Goal: Information Seeking & Learning: Check status

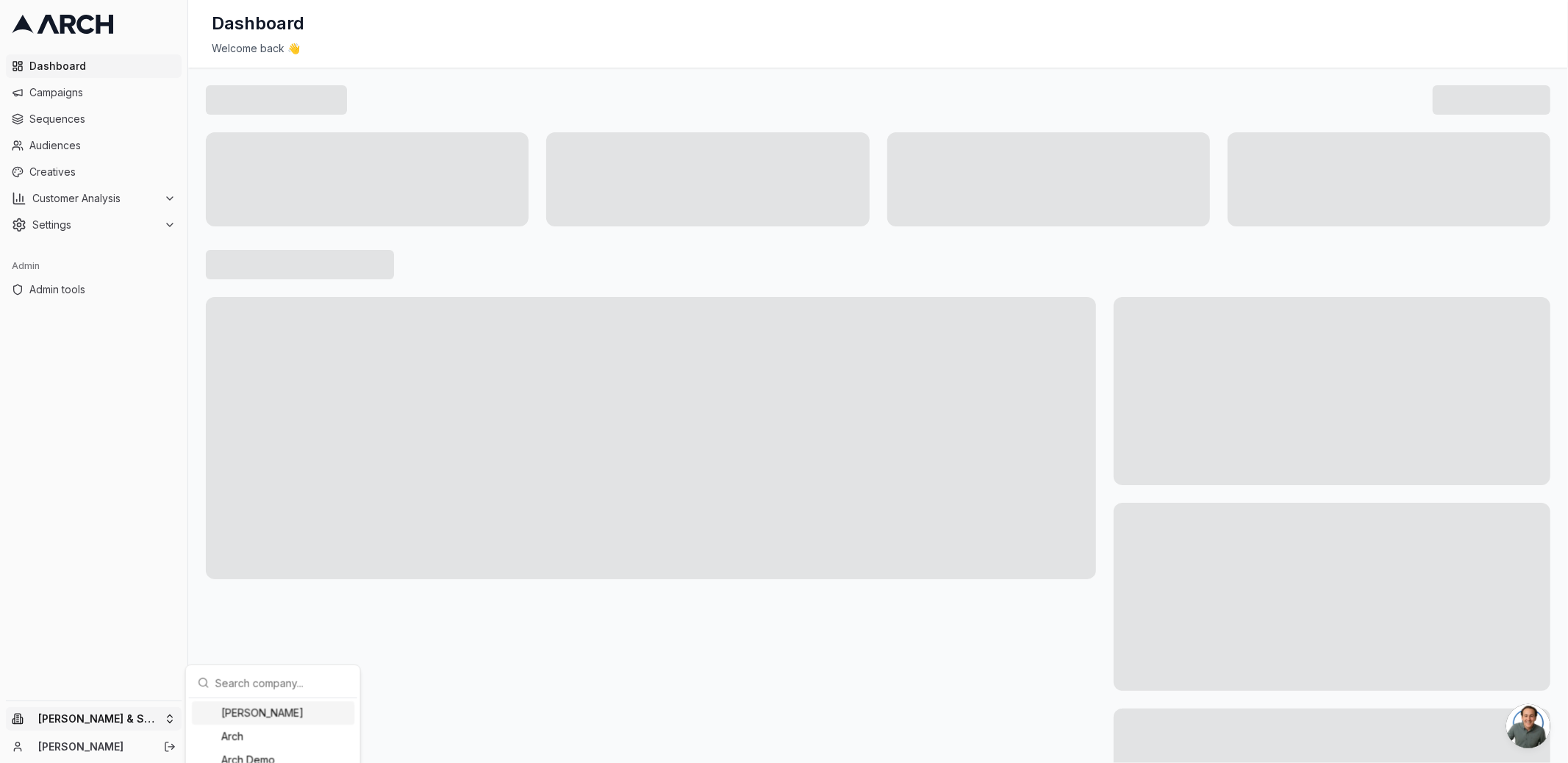
click at [158, 717] on html "Dashboard Campaigns Sequences Audiences Creatives Customer Analysis Settings Ad…" at bounding box center [784, 381] width 1568 height 763
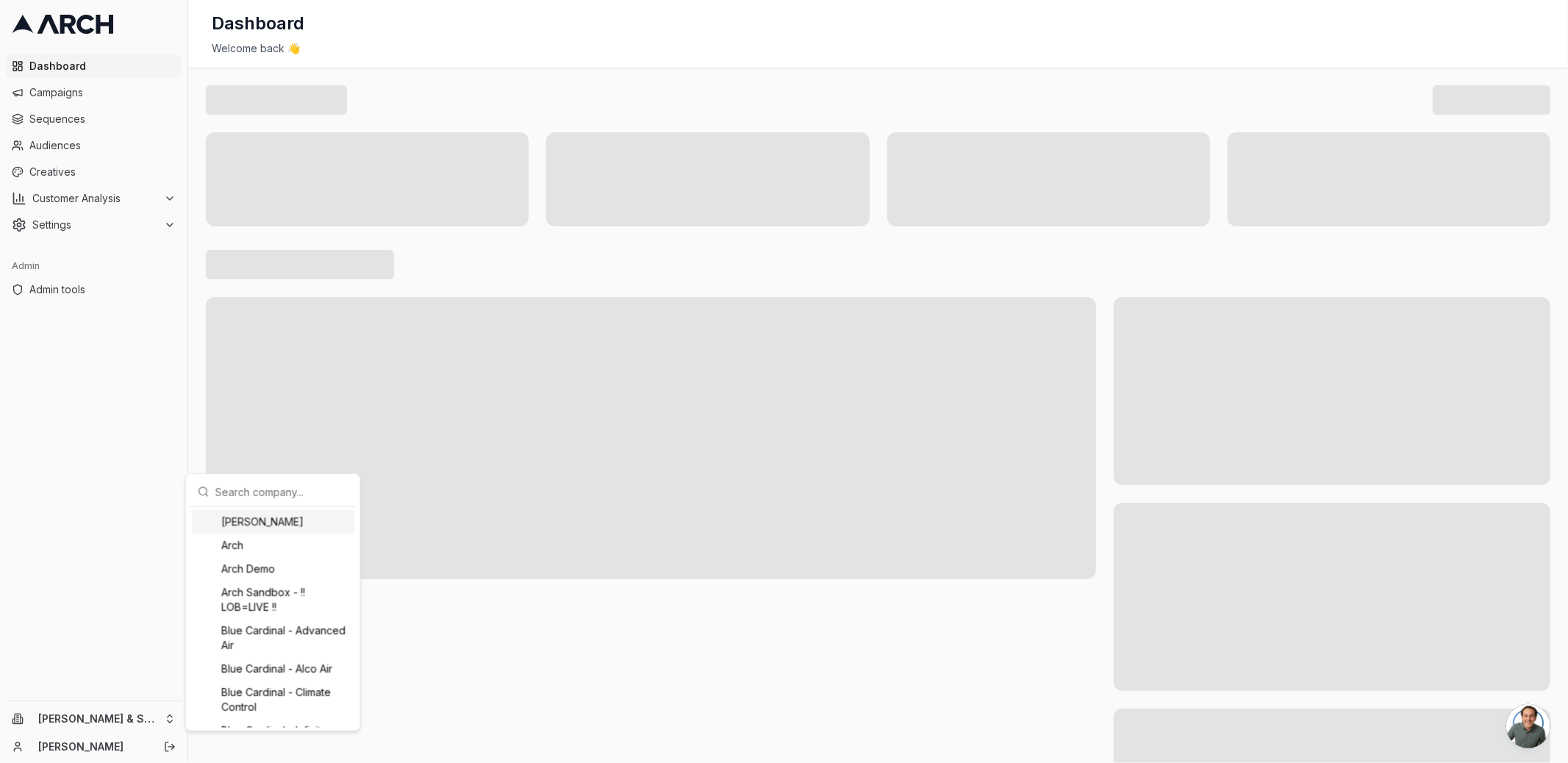
click at [90, 286] on html "Dashboard Campaigns Sequences Audiences Creatives Customer Analysis Settings Ad…" at bounding box center [784, 381] width 1568 height 763
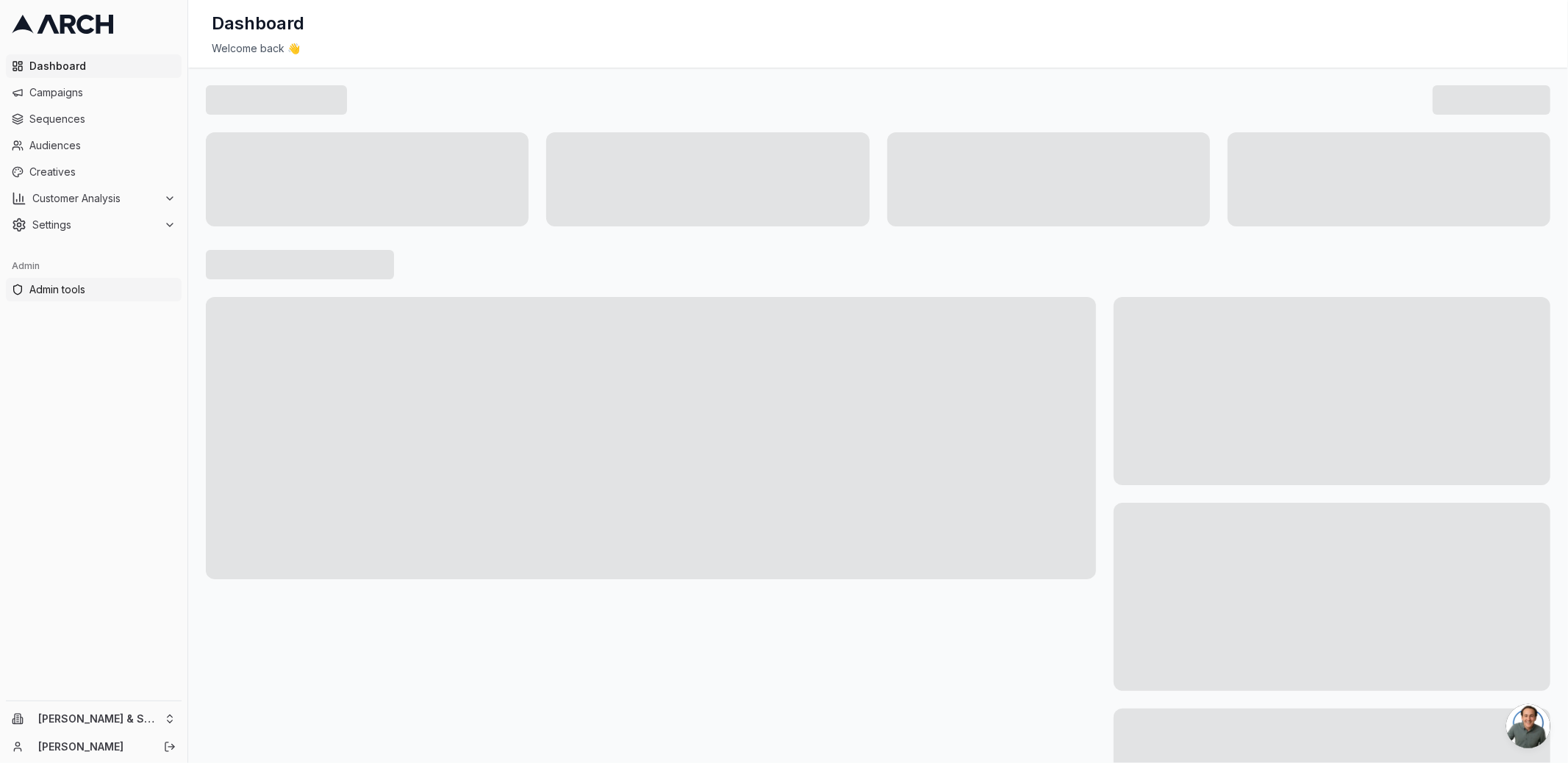
click at [88, 286] on span "Admin tools" at bounding box center [102, 290] width 147 height 15
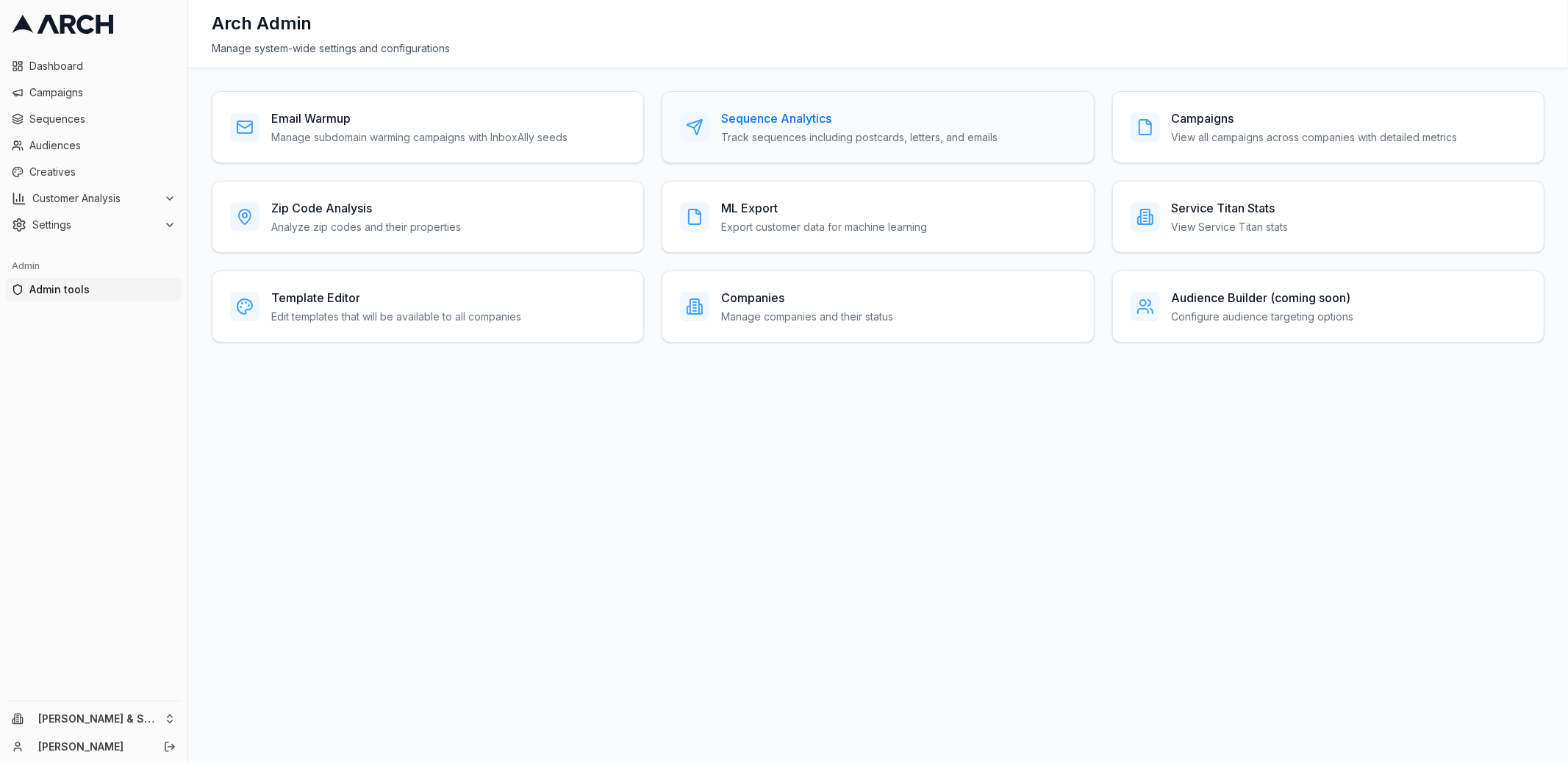
click at [745, 120] on h3 "Sequence Analytics" at bounding box center [859, 118] width 276 height 18
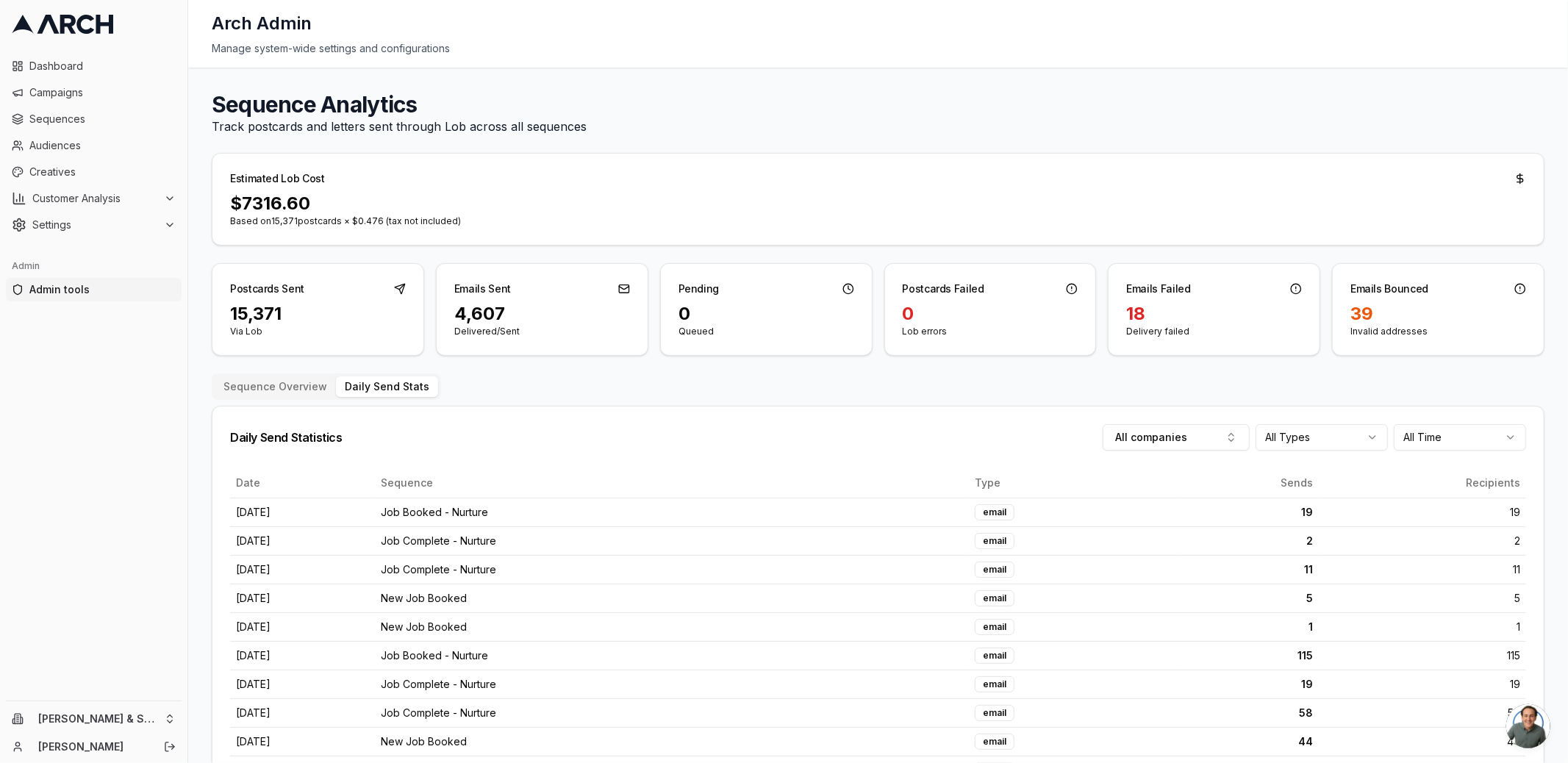
click at [375, 387] on button "Daily Send Stats" at bounding box center [386, 387] width 102 height 21
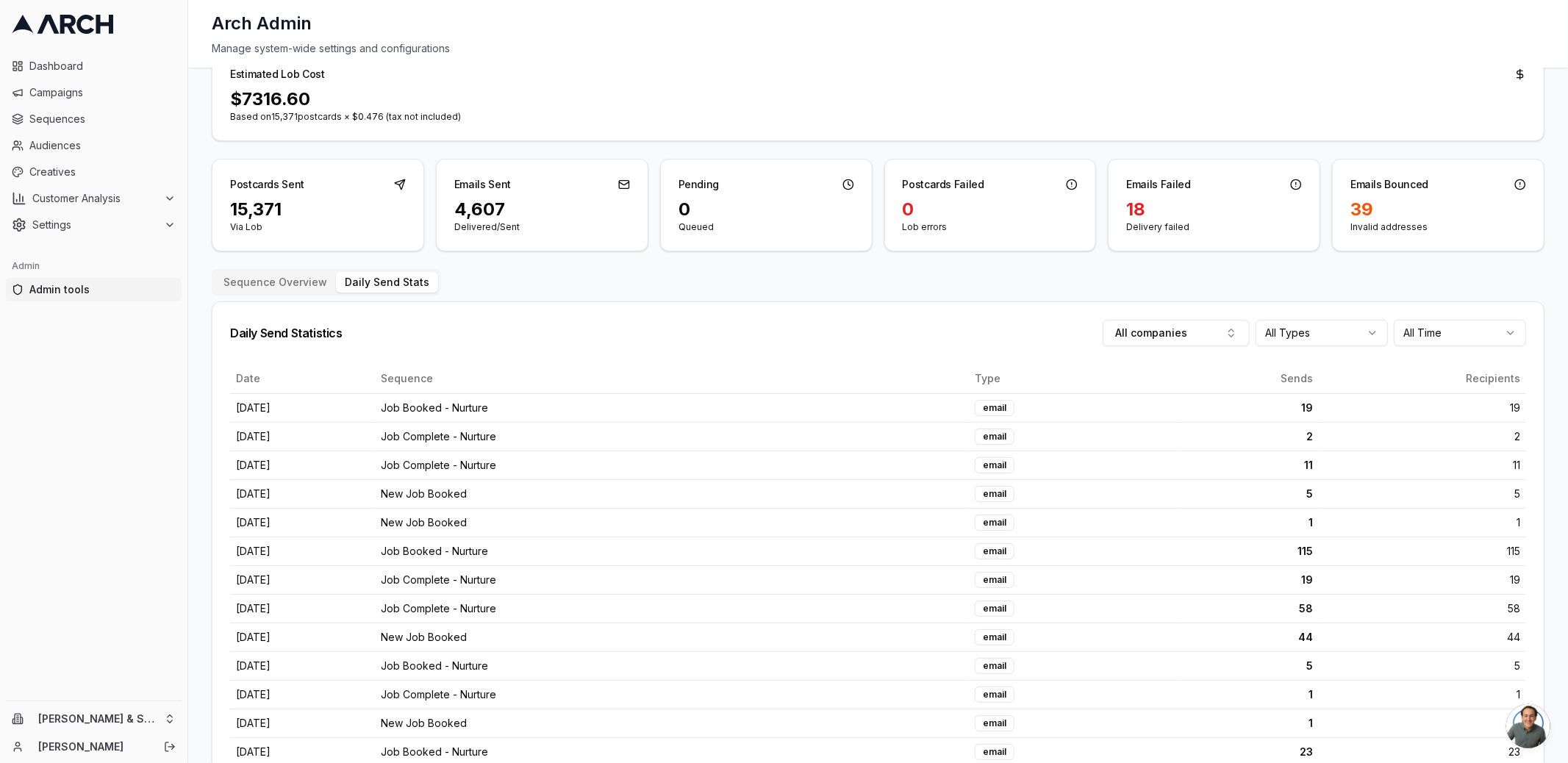
scroll to position [81, 0]
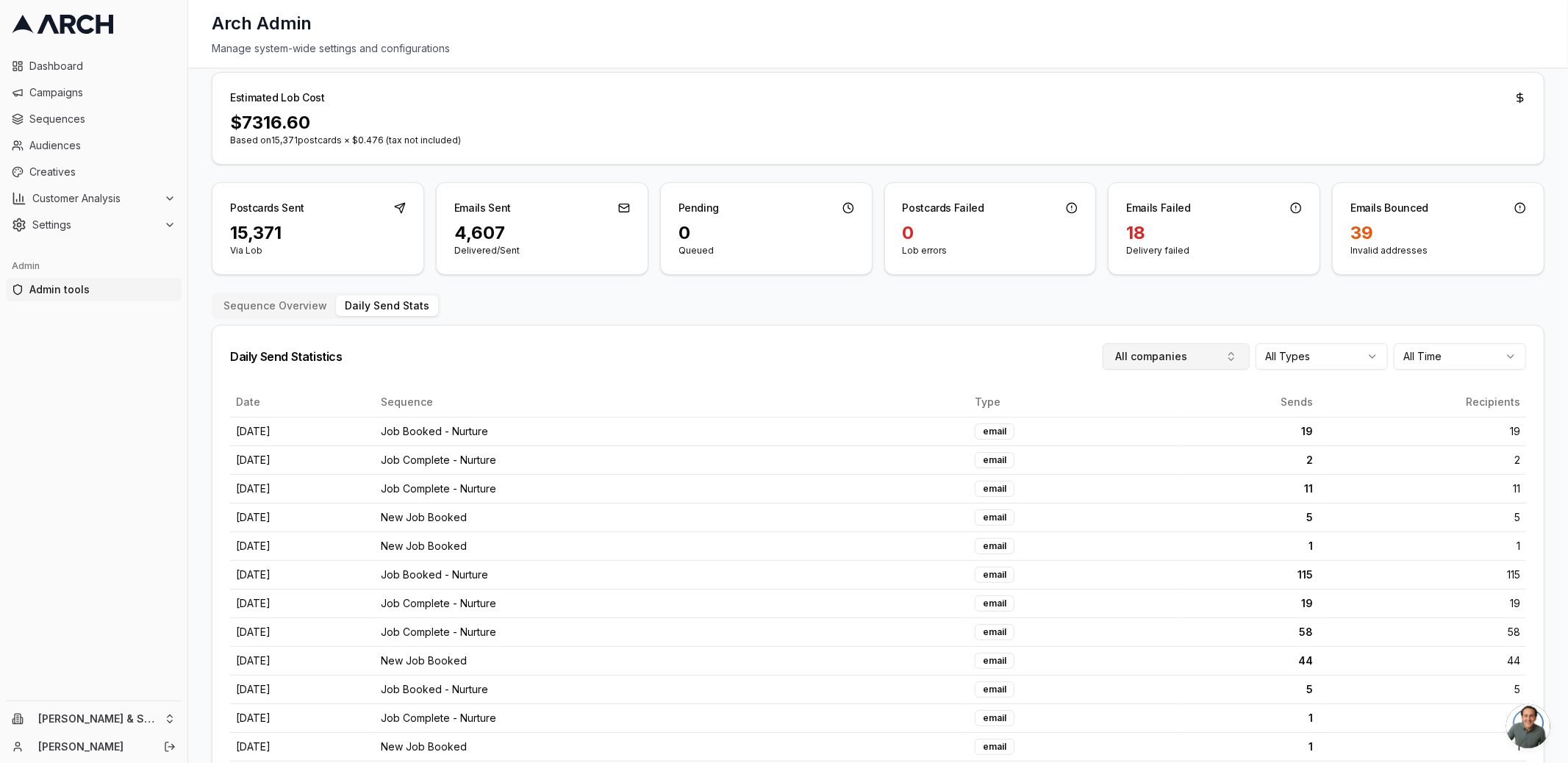
click at [1176, 355] on button "All companies" at bounding box center [1176, 357] width 147 height 27
click at [1032, 330] on div "Daily Send Statistics All companies All Types All Time" at bounding box center [878, 356] width 1331 height 62
click at [1181, 351] on button "All companies" at bounding box center [1176, 357] width 147 height 27
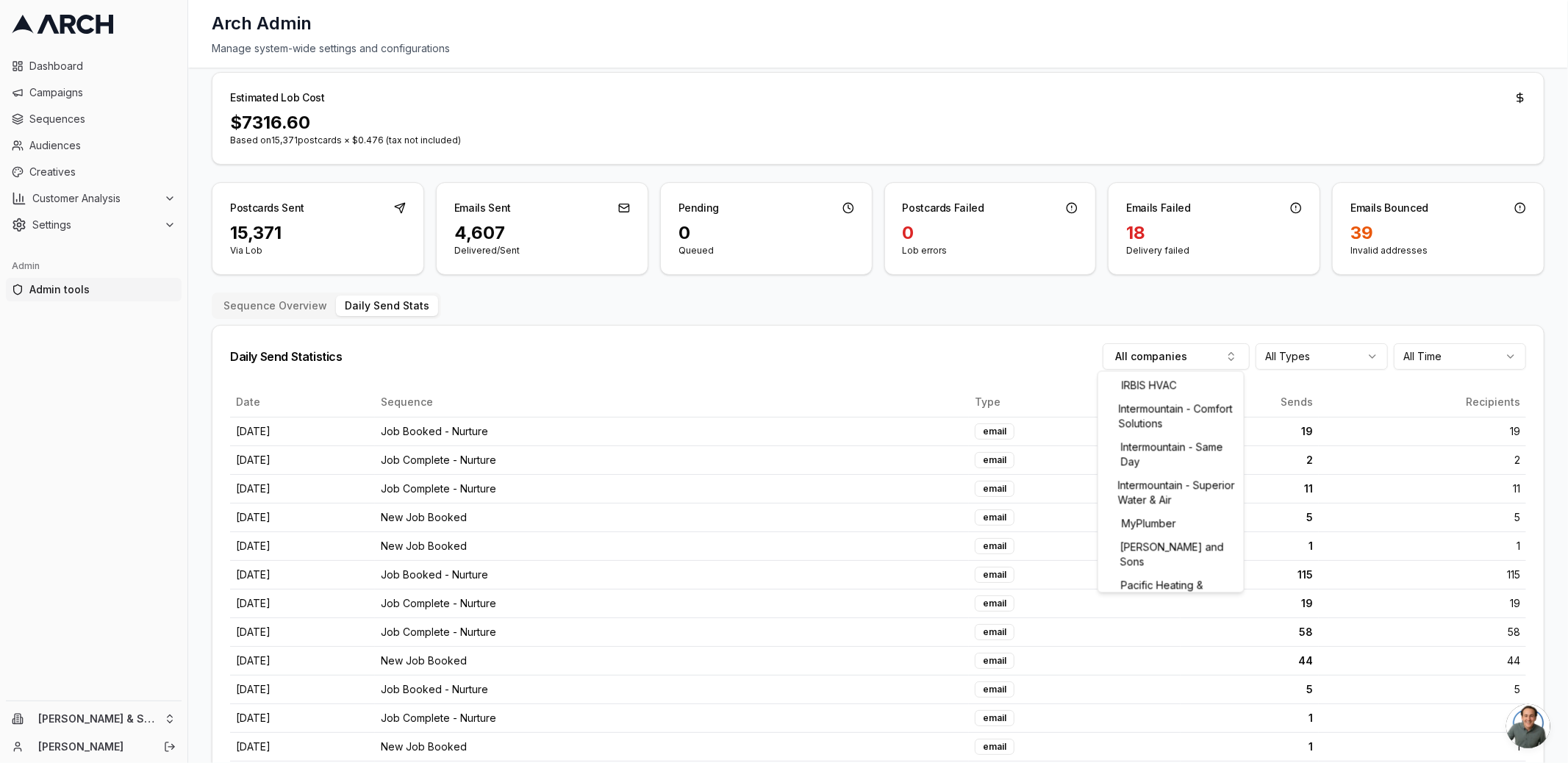
scroll to position [179, 0]
click at [1182, 418] on div "Intermountain - Comfort Solutions" at bounding box center [1171, 413] width 146 height 38
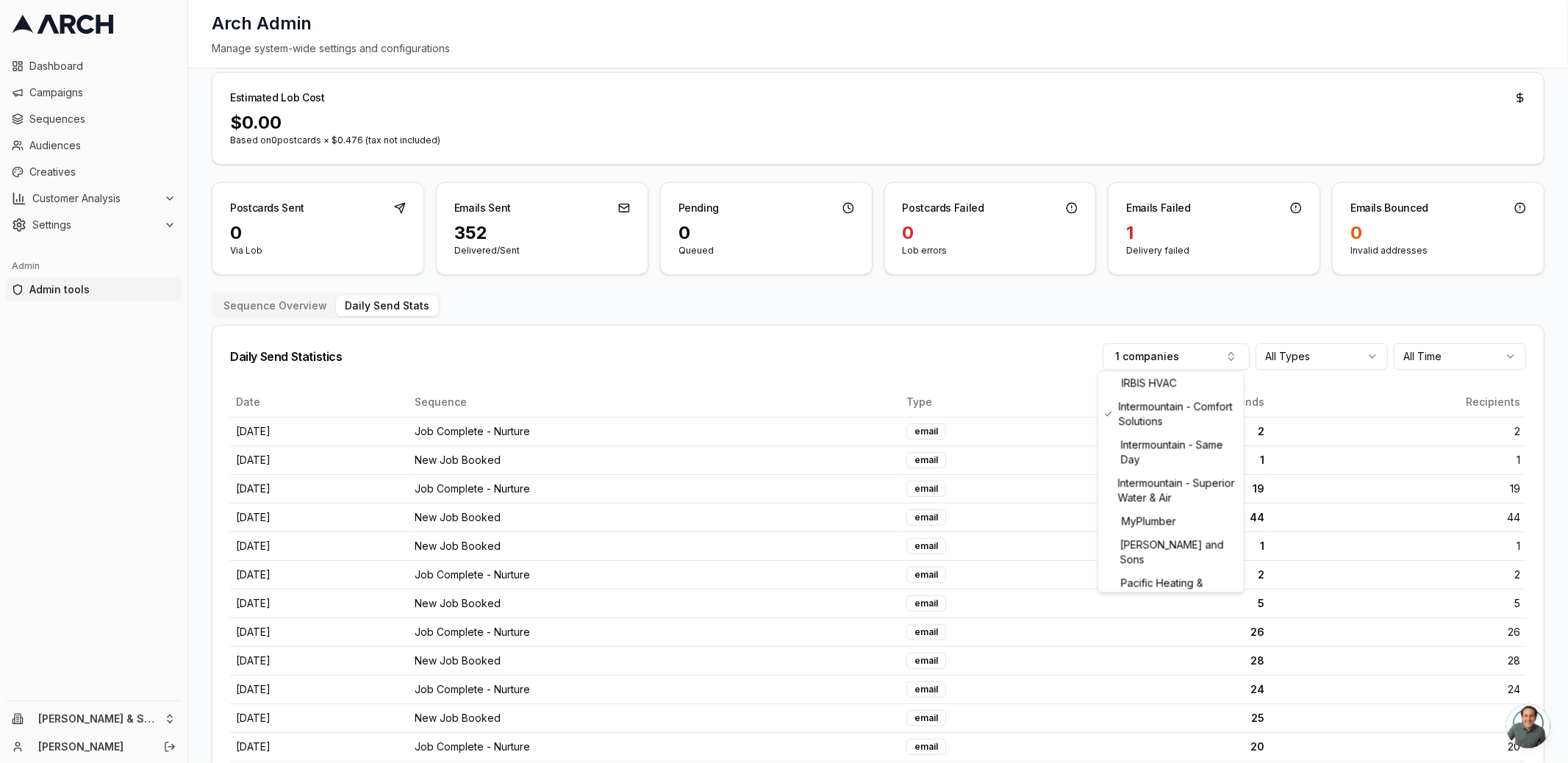
click at [949, 371] on div "Daily Send Statistics 1 companies All Types All Time" at bounding box center [878, 356] width 1331 height 62
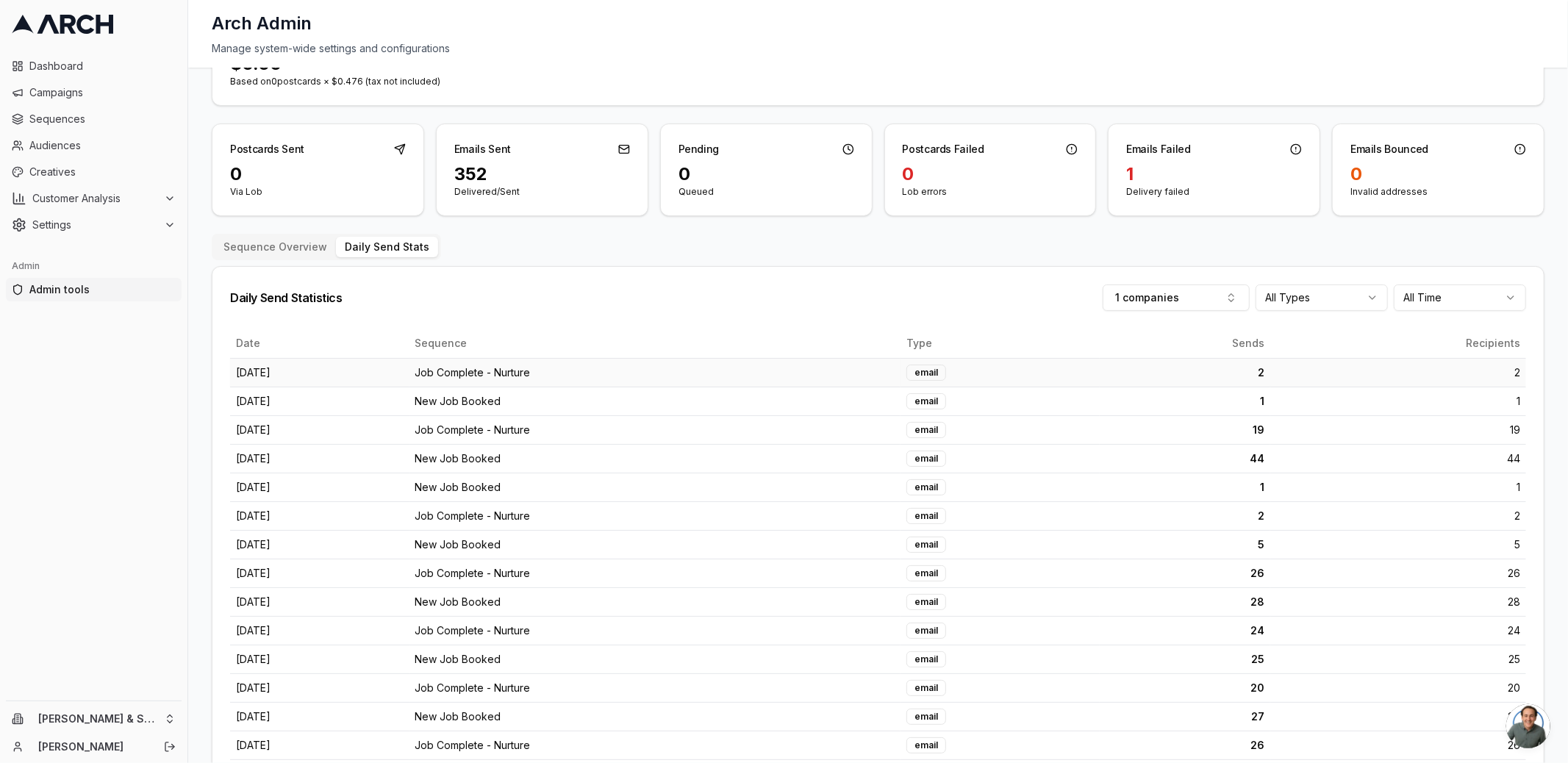
scroll to position [89, 0]
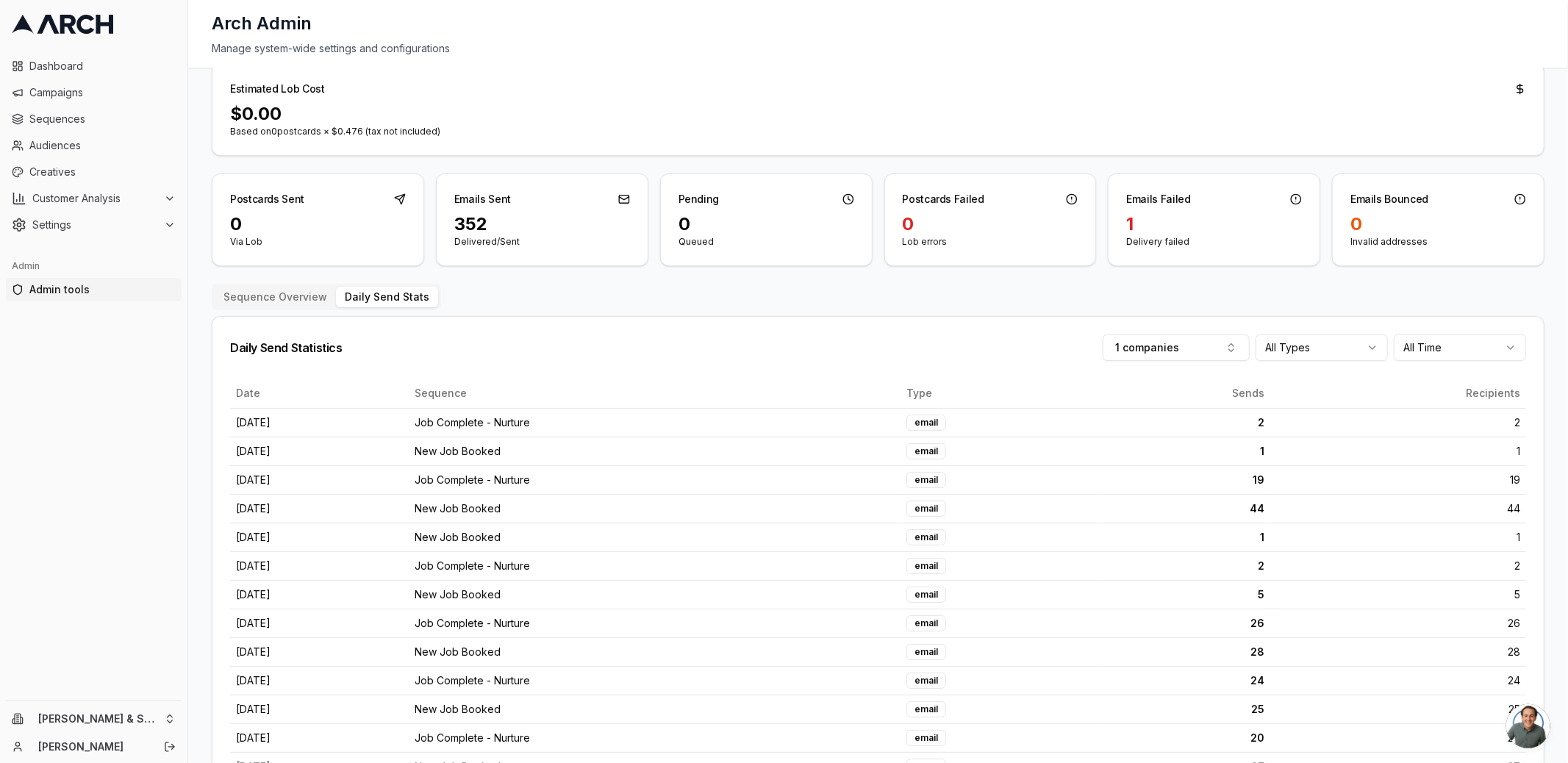
click at [256, 291] on div "Sequence Analytics Track postcards and letters sent through Lob across all sequ…" at bounding box center [878, 457] width 1333 height 912
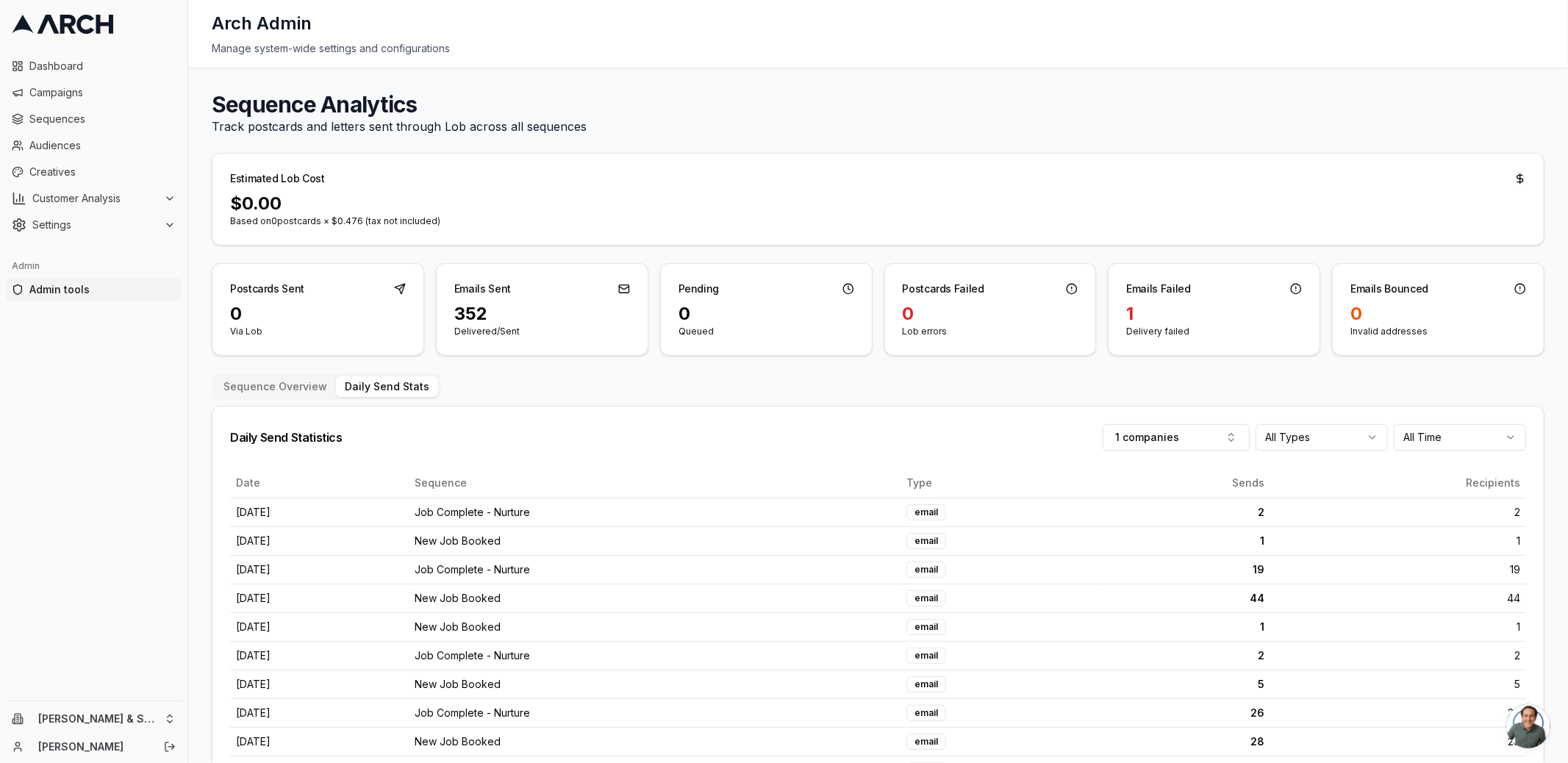
click at [352, 389] on button "Daily Send Stats" at bounding box center [386, 387] width 102 height 21
click at [273, 382] on button "Sequence Overview" at bounding box center [275, 387] width 121 height 21
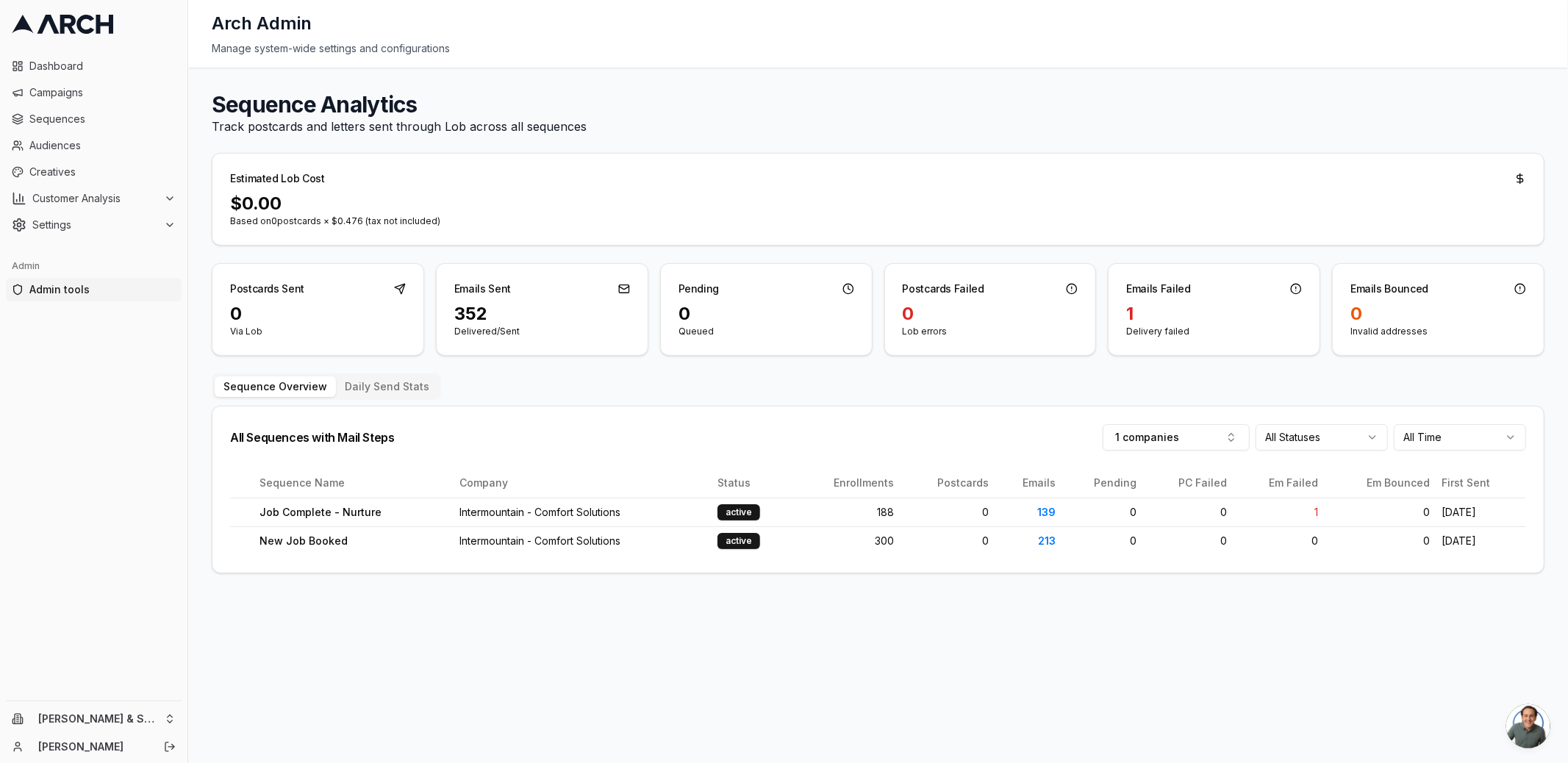
click at [479, 287] on div "Emails Sent" at bounding box center [482, 289] width 57 height 15
click at [509, 328] on p "Delivered/Sent" at bounding box center [542, 331] width 176 height 12
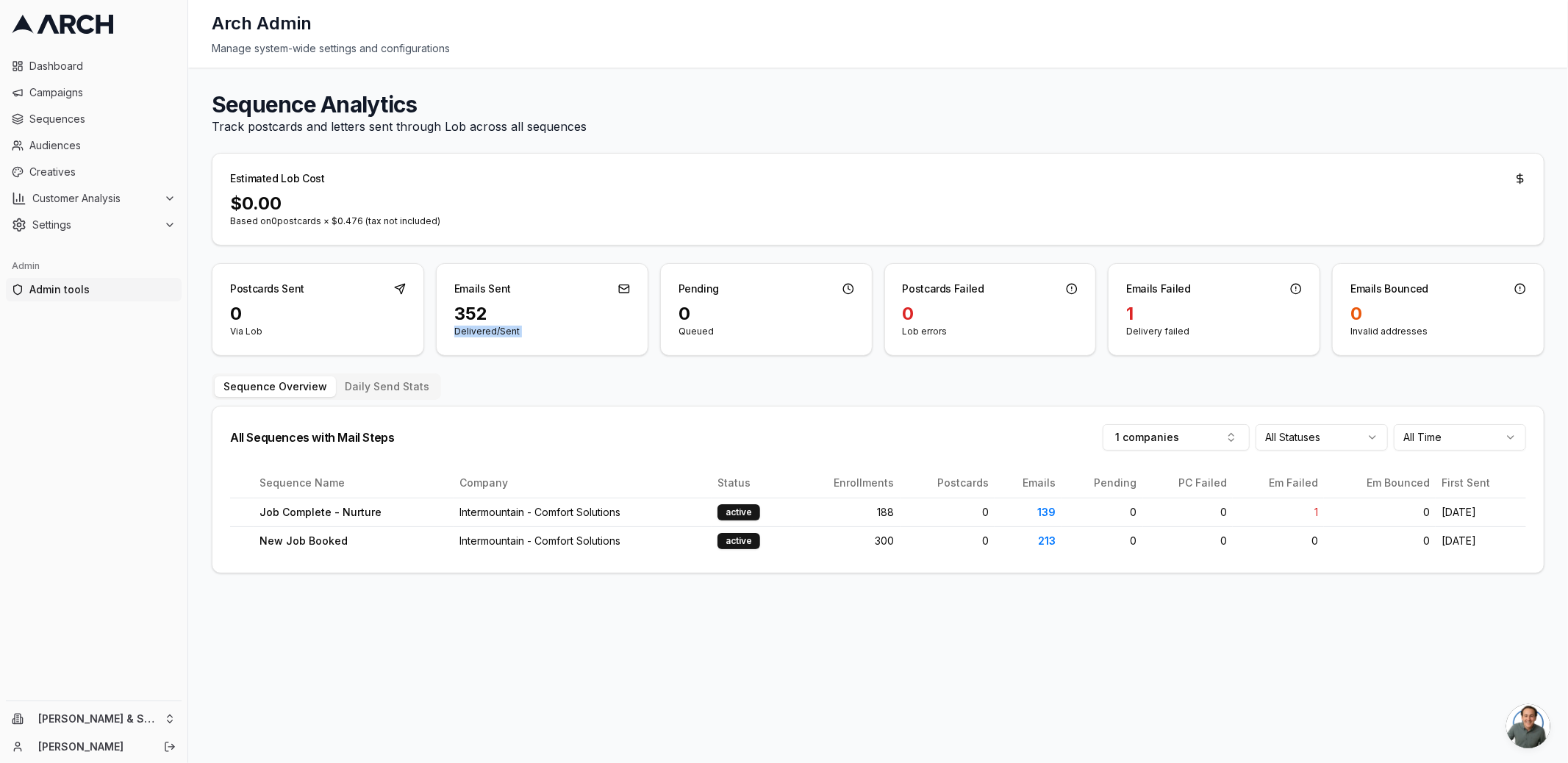
click at [509, 328] on p "Delivered/Sent" at bounding box center [542, 331] width 176 height 12
click at [1177, 441] on button "1 companies" at bounding box center [1176, 438] width 147 height 27
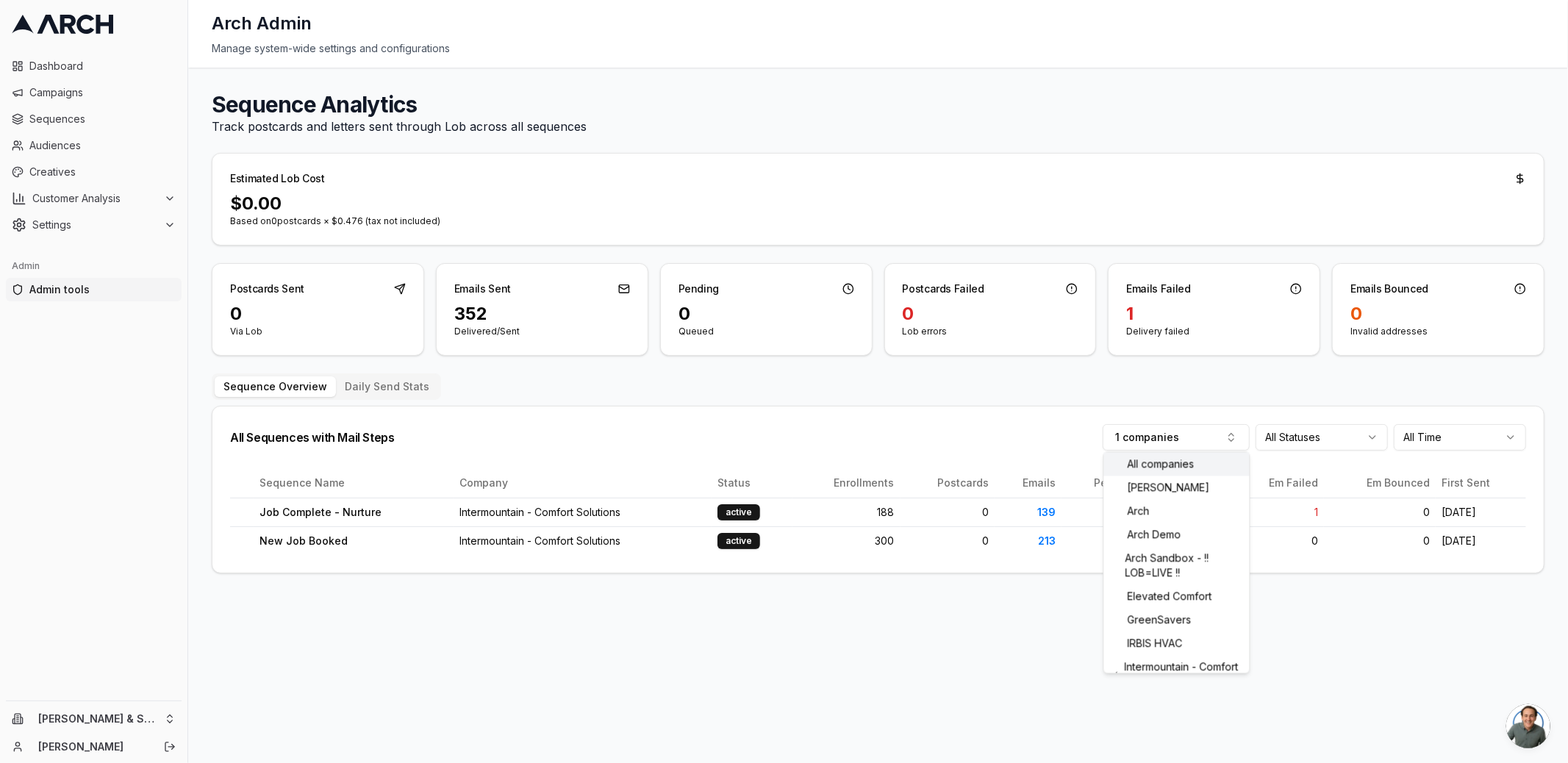
click at [1172, 462] on div "All companies" at bounding box center [1177, 464] width 146 height 24
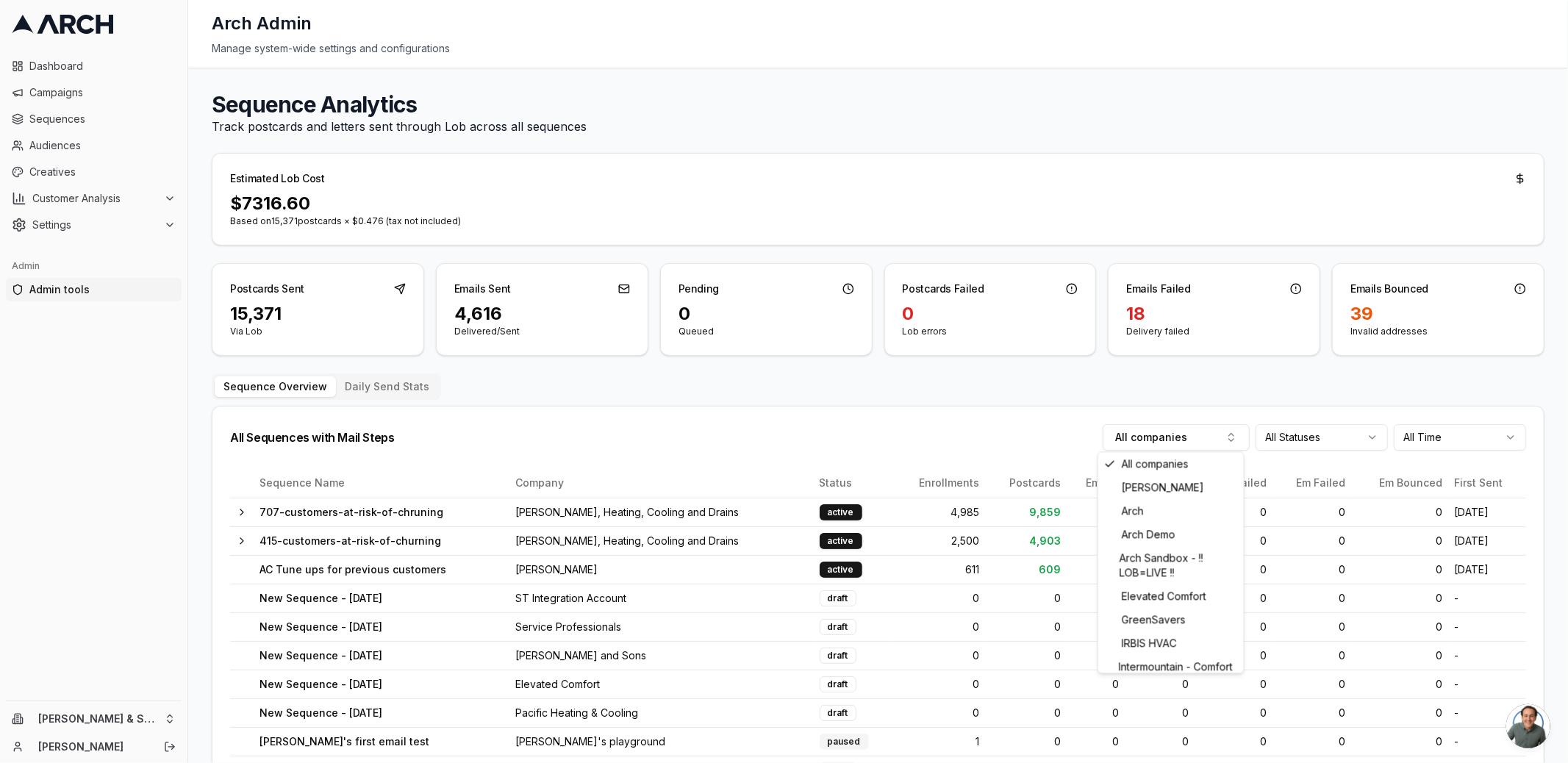
click at [908, 447] on div "All Sequences with Mail Steps All companies All Statuses All Time" at bounding box center [878, 438] width 1296 height 27
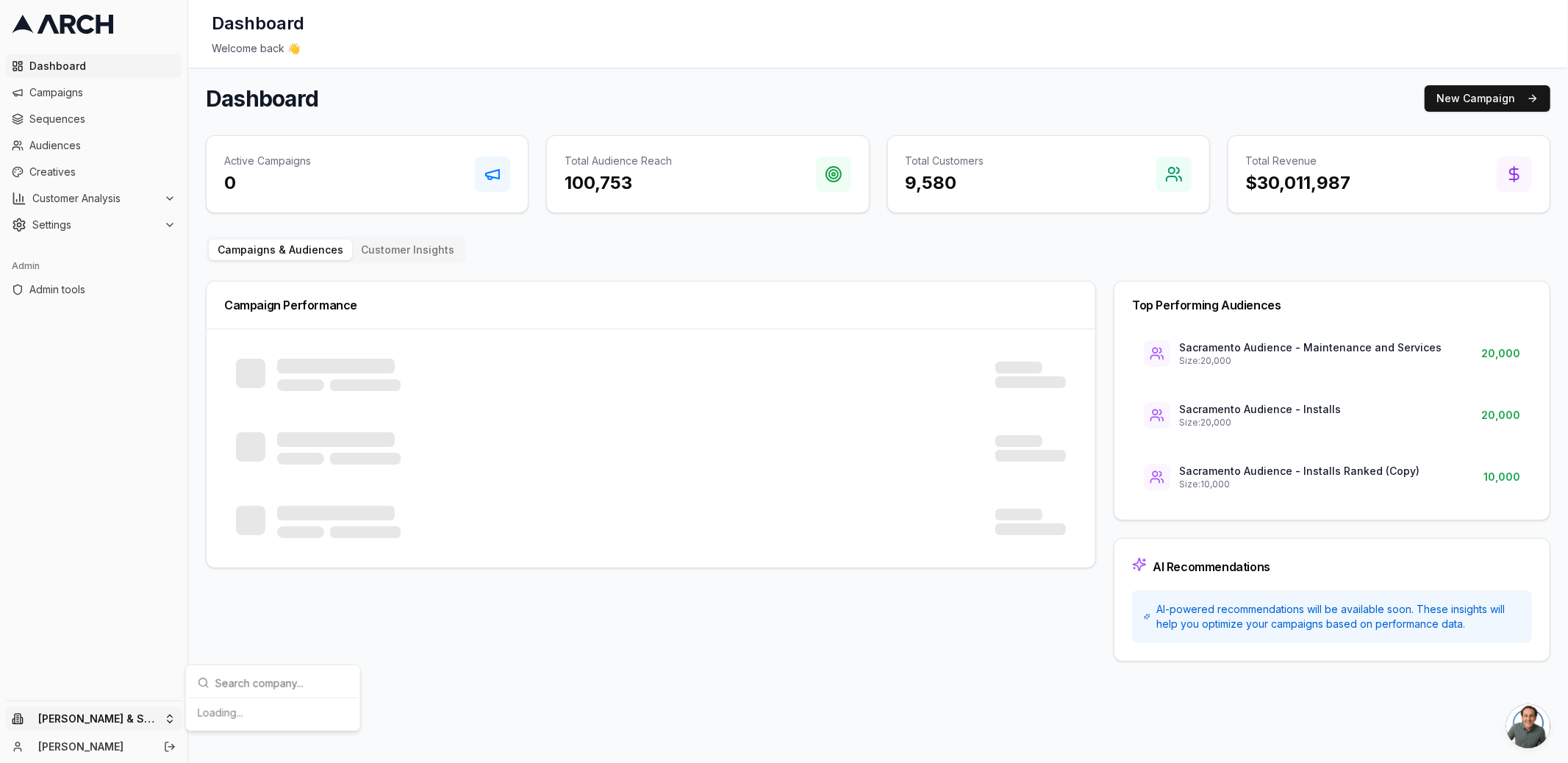
click at [173, 712] on html "Dashboard Campaigns Sequences Audiences Creatives Customer Analysis Settings Ad…" at bounding box center [784, 381] width 1568 height 763
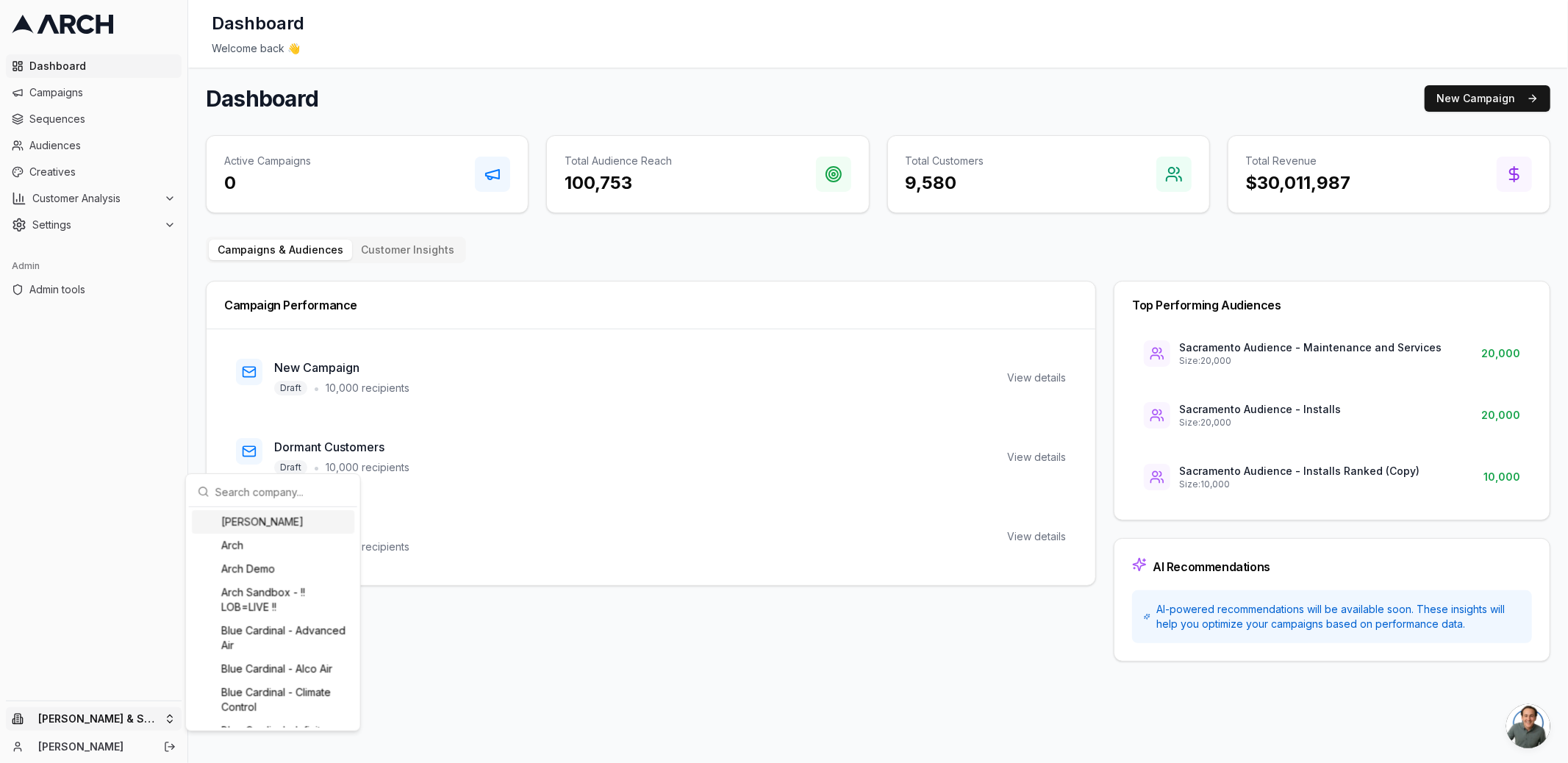
click at [229, 495] on input "text" at bounding box center [281, 491] width 133 height 29
type input "u"
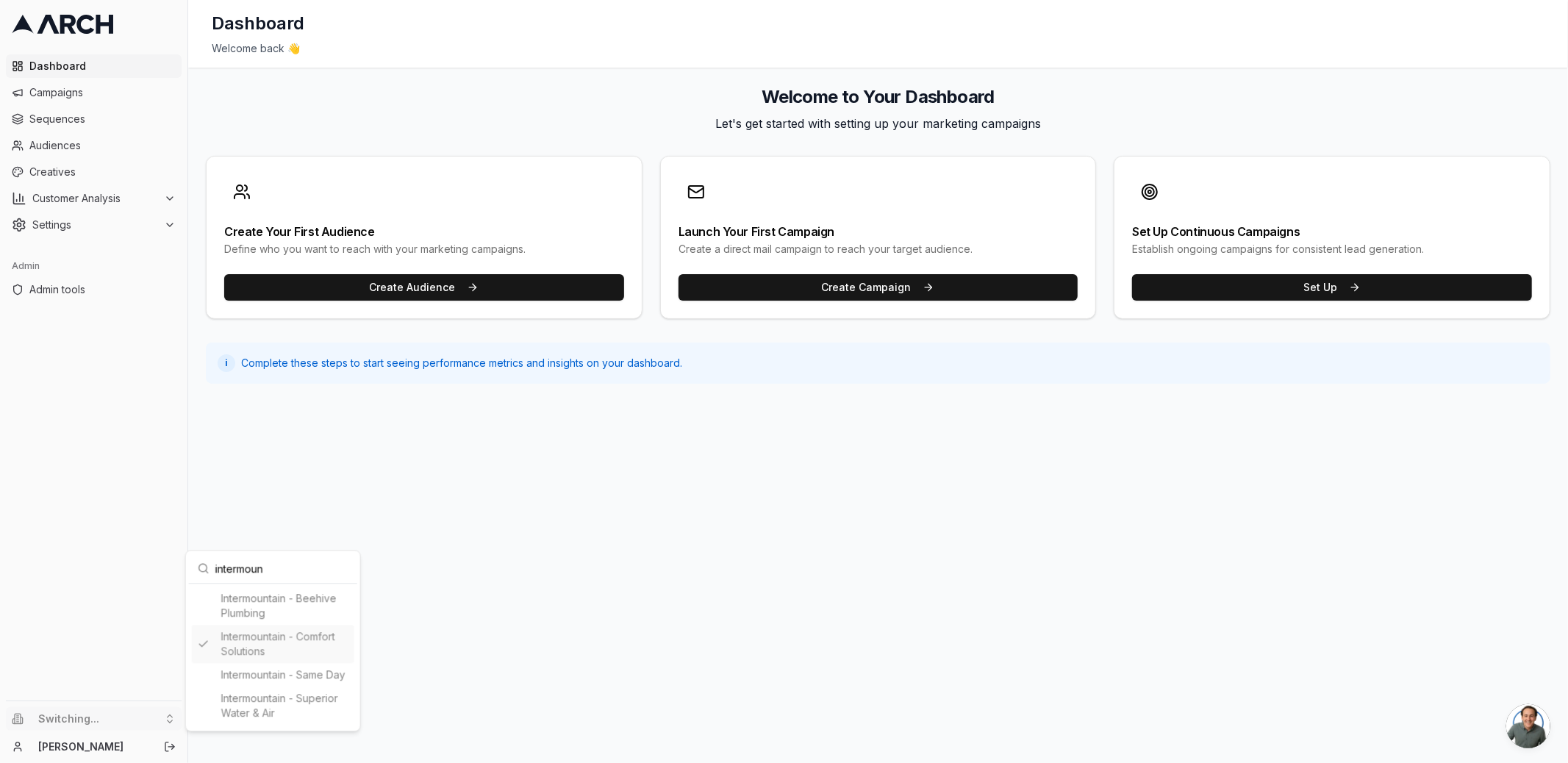
type input "intermoun"
click at [193, 436] on html "Dashboard Campaigns Sequences Audiences Creatives Customer Analysis Settings Ad…" at bounding box center [784, 381] width 1568 height 763
click at [136, 118] on span "Sequences" at bounding box center [102, 119] width 147 height 15
